Goal: Task Accomplishment & Management: Use online tool/utility

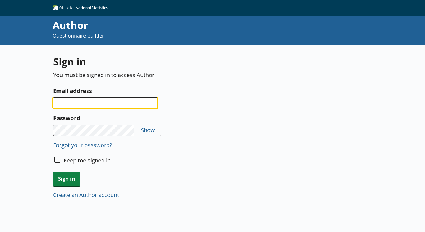
drag, startPoint x: 69, startPoint y: 108, endPoint x: 69, endPoint y: 104, distance: 3.9
click at [69, 104] on div "Sign in You must be signed in to access Author Email address Password Show Forg…" at bounding box center [158, 130] width 211 height 151
click at [69, 104] on input "Email address" at bounding box center [105, 102] width 104 height 11
type input "L"
type input "lorelei.baciu@ons.gov.uk"
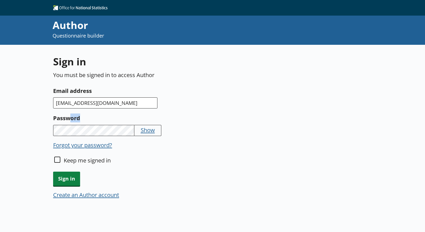
click at [68, 141] on div "Password Show" at bounding box center [157, 146] width 208 height 10
click at [152, 131] on button "Show" at bounding box center [148, 130] width 14 height 8
click at [55, 158] on input "Keep me signed in" at bounding box center [57, 159] width 6 height 6
checkbox input "true"
click at [61, 174] on span "Sign in" at bounding box center [66, 178] width 27 height 14
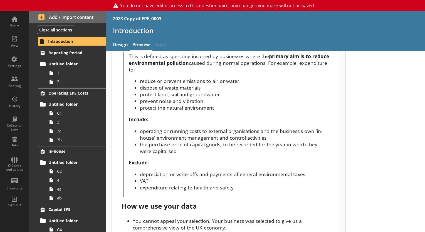
scroll to position [195, 0]
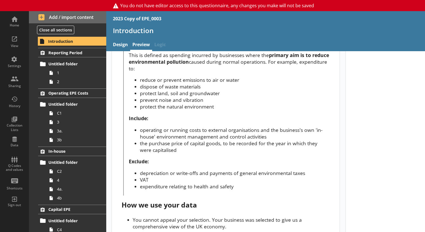
drag, startPoint x: 57, startPoint y: 40, endPoint x: 153, endPoint y: 24, distance: 97.5
click at [153, 24] on div "2023 Copy of EPE_0003" at bounding box center [265, 18] width 318 height 15
click at [122, 41] on link "Design" at bounding box center [120, 45] width 19 height 12
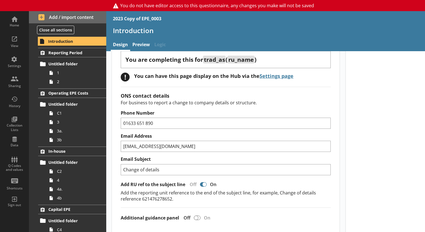
scroll to position [31, 0]
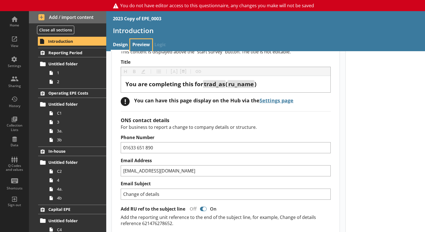
click at [140, 49] on link "Preview" at bounding box center [141, 45] width 22 height 12
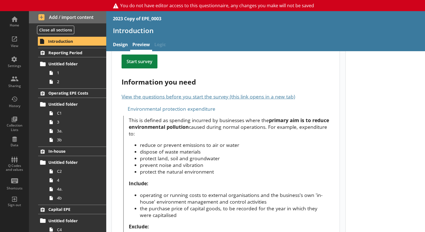
scroll to position [129, 0]
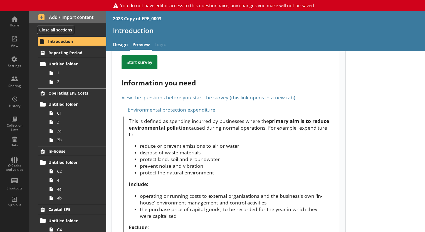
click at [186, 94] on link "View the questions before you start the survey (this link opens in a new tab)" at bounding box center [207, 97] width 173 height 7
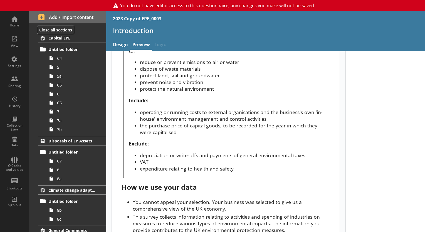
scroll to position [207, 0]
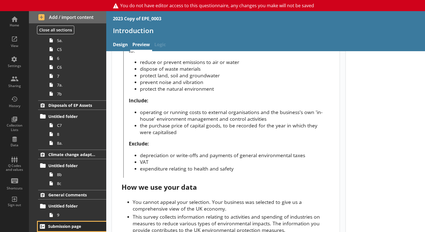
click at [72, 226] on span "Submission page" at bounding box center [72, 225] width 48 height 5
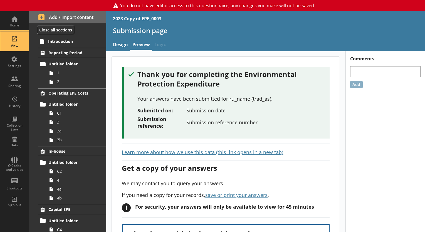
click at [17, 44] on div "View" at bounding box center [14, 46] width 19 height 4
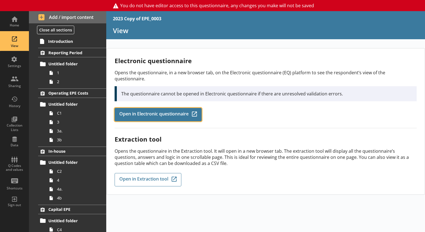
click at [142, 111] on span "Open in Electronic questionnaire" at bounding box center [153, 114] width 69 height 6
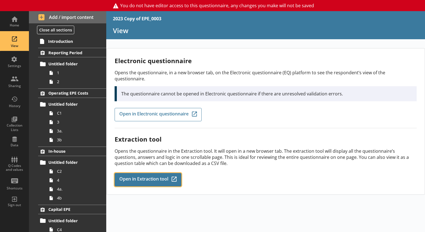
click at [134, 176] on span "Open in Extraction tool" at bounding box center [143, 179] width 49 height 6
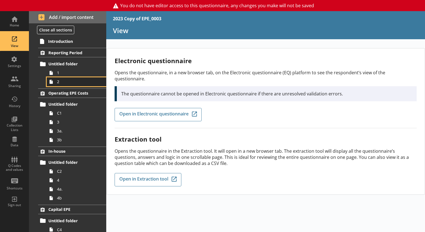
click at [63, 82] on span "2" at bounding box center [78, 81] width 42 height 5
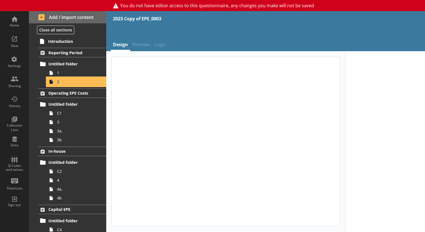
type textarea "x"
select select "ref_p_end_date"
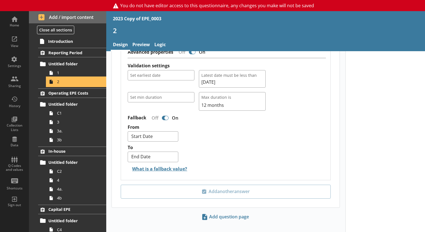
scroll to position [474, 0]
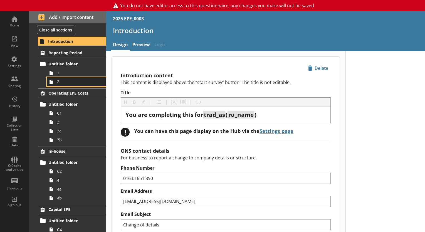
click at [74, 84] on span "2" at bounding box center [78, 81] width 42 height 5
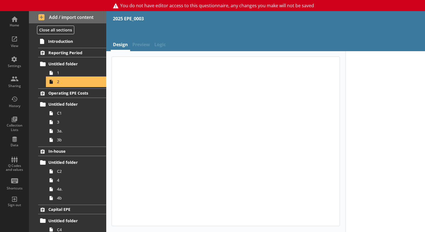
type textarea "x"
select select "ref_p_end_date"
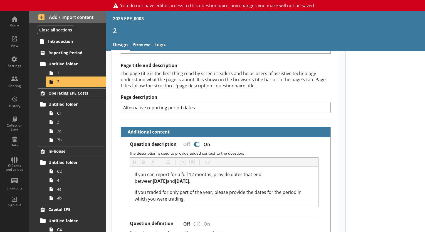
scroll to position [69, 0]
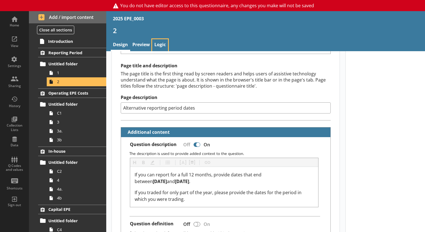
click at [158, 41] on link "Logic" at bounding box center [160, 45] width 16 height 12
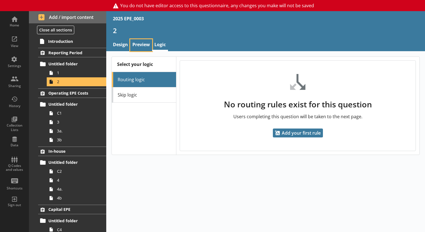
click at [144, 41] on link "Preview" at bounding box center [141, 45] width 22 height 12
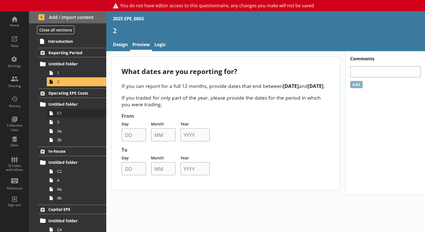
scroll to position [207, 0]
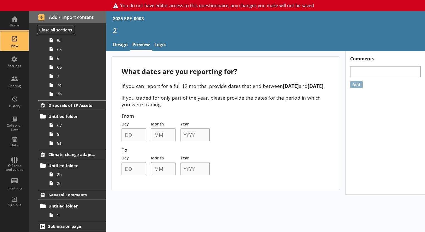
click at [18, 39] on div "View" at bounding box center [14, 40] width 19 height 19
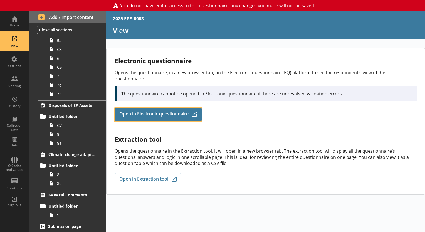
click at [158, 111] on span "Open in Electronic questionnaire" at bounding box center [153, 114] width 69 height 6
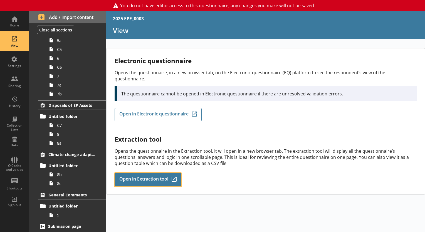
click at [134, 176] on span "Open in Extraction tool" at bounding box center [143, 179] width 49 height 6
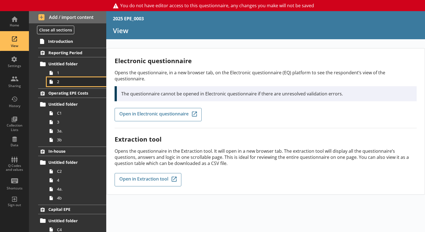
click at [62, 86] on link "2" at bounding box center [76, 81] width 59 height 9
type textarea "x"
select select "ref_p_end_date"
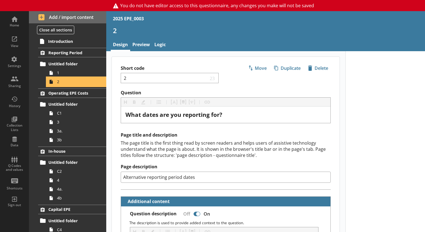
type textarea "x"
click at [151, 39] on link "Preview" at bounding box center [141, 45] width 22 height 12
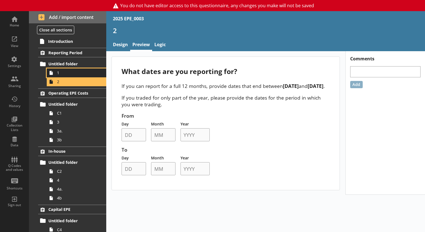
click at [66, 69] on link "1" at bounding box center [76, 72] width 59 height 9
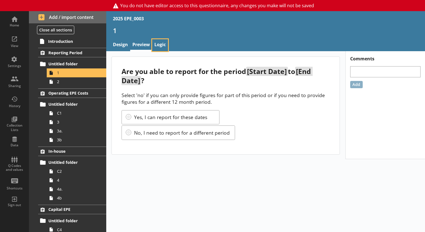
click at [153, 43] on link "Logic" at bounding box center [160, 45] width 16 height 12
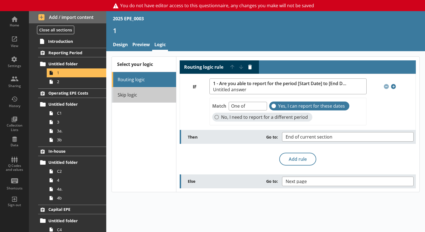
click at [139, 98] on link "Skip logic" at bounding box center [144, 94] width 64 height 15
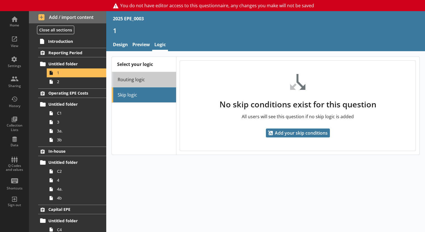
click at [140, 83] on link "Routing logic" at bounding box center [144, 79] width 64 height 15
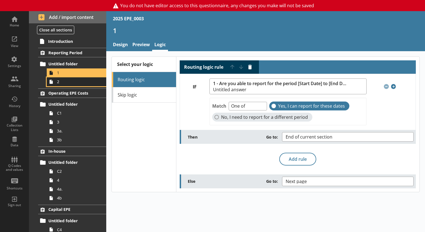
click at [75, 83] on span "2" at bounding box center [78, 81] width 42 height 5
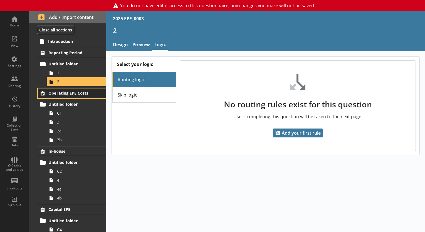
click at [72, 93] on span "Operating EPE Costs" at bounding box center [72, 92] width 48 height 5
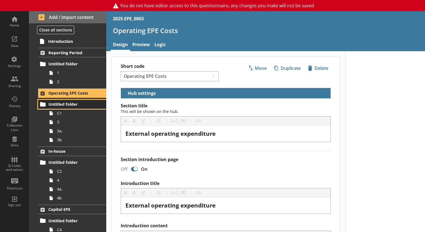
click at [66, 103] on span "Untitled folder" at bounding box center [72, 103] width 48 height 5
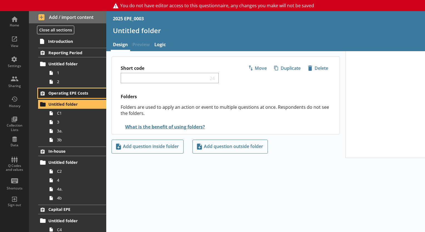
click at [68, 96] on link "Operating EPE Costs" at bounding box center [72, 92] width 68 height 9
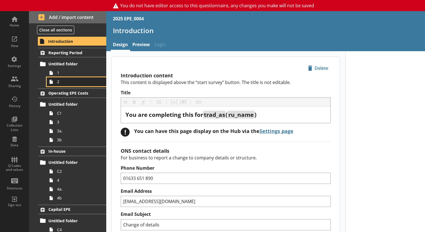
click at [82, 85] on link "2" at bounding box center [76, 81] width 59 height 9
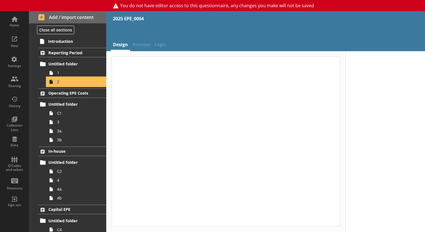
type textarea "x"
select select "ref_p_end_date"
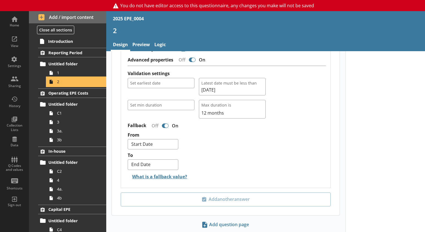
scroll to position [463, 0]
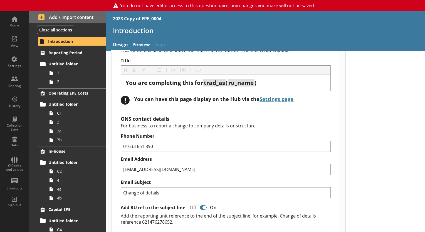
scroll to position [32, 0]
click at [66, 78] on link "2" at bounding box center [76, 81] width 59 height 9
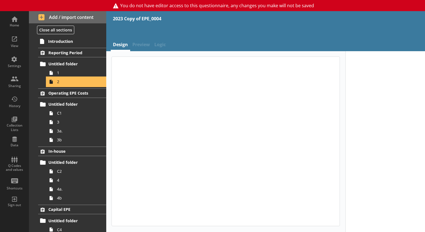
click at [66, 78] on link "2" at bounding box center [76, 81] width 59 height 9
type textarea "x"
select select "ref_p_end_date"
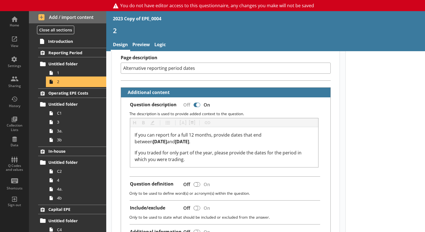
scroll to position [109, 0]
click at [141, 45] on link "Preview" at bounding box center [141, 45] width 22 height 12
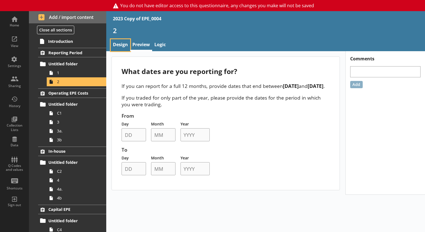
click at [114, 43] on link "Design" at bounding box center [120, 45] width 19 height 12
type textarea "x"
select select "ref_p_end_date"
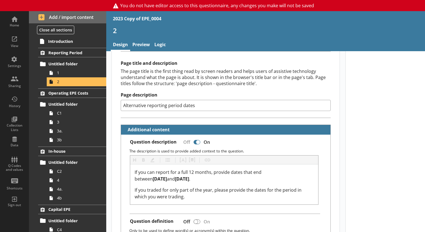
type textarea "x"
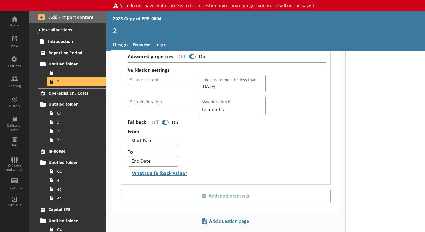
scroll to position [474, 0]
